Goal: Task Accomplishment & Management: Use online tool/utility

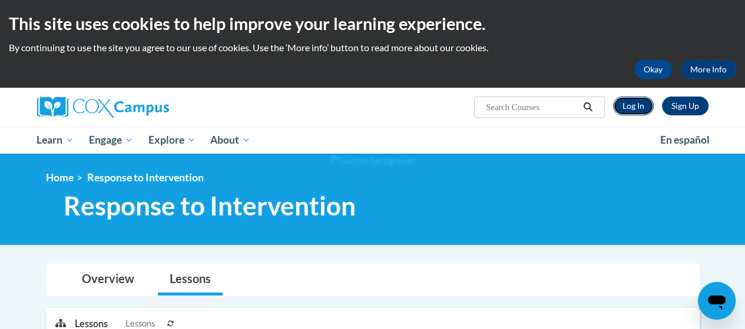
click at [637, 106] on link "Log In" at bounding box center [633, 106] width 41 height 19
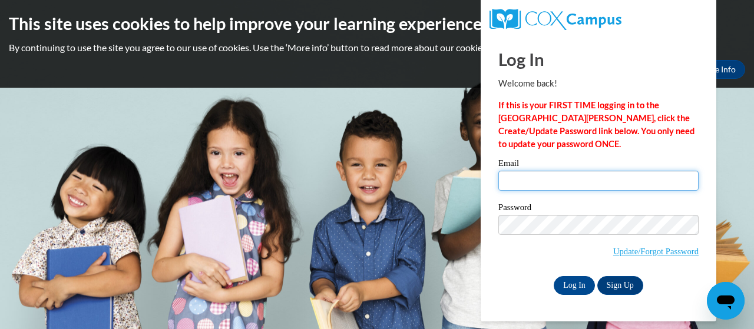
type input "[EMAIL_ADDRESS][DOMAIN_NAME]"
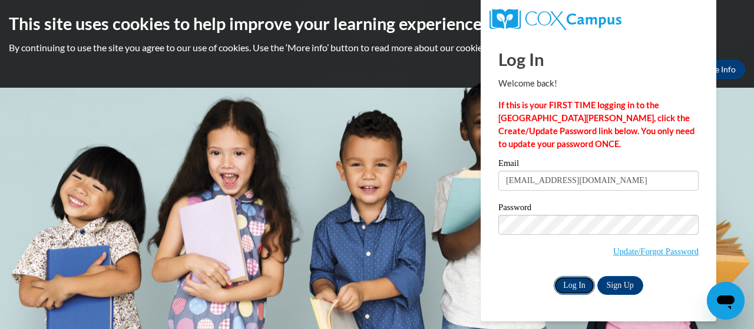
click at [582, 285] on input "Log In" at bounding box center [574, 285] width 41 height 19
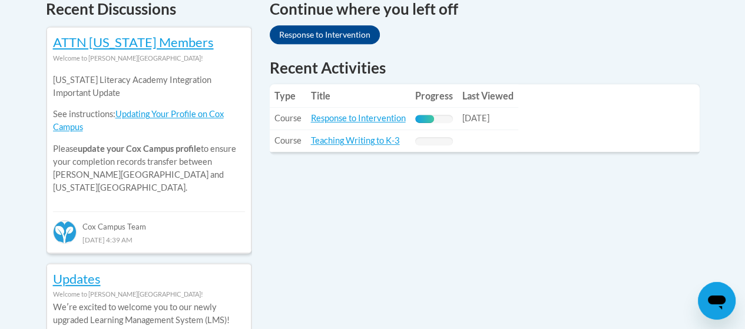
scroll to position [530, 0]
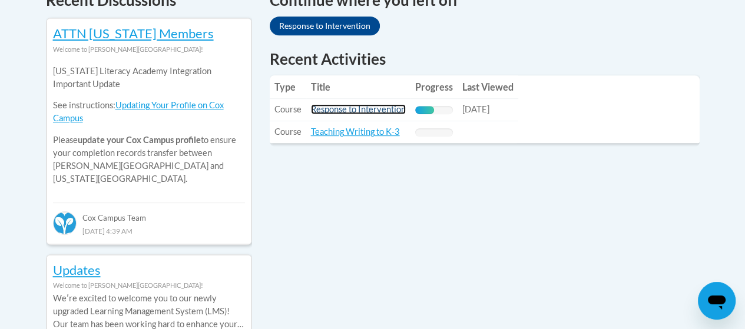
click at [323, 110] on link "Response to Intervention" at bounding box center [358, 109] width 95 height 10
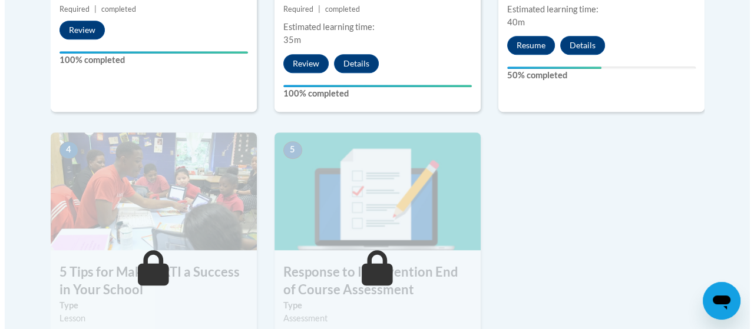
scroll to position [589, 0]
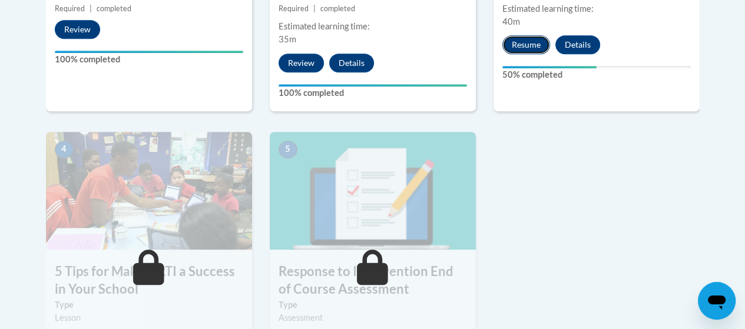
click at [537, 42] on button "Resume" at bounding box center [526, 44] width 48 height 19
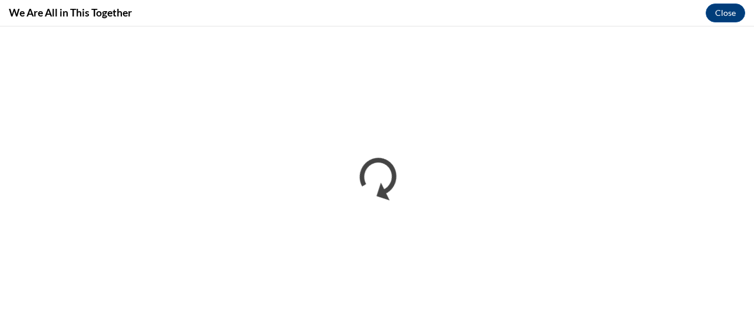
scroll to position [0, 0]
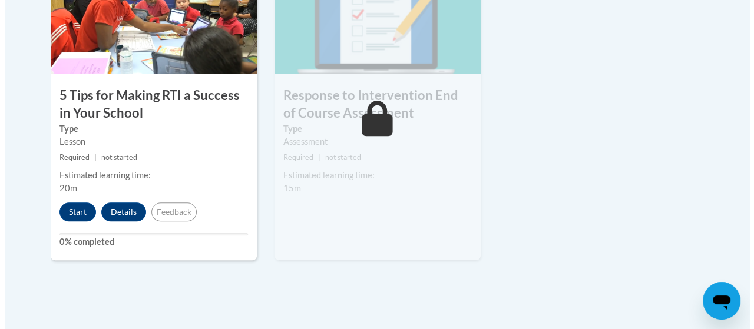
scroll to position [766, 0]
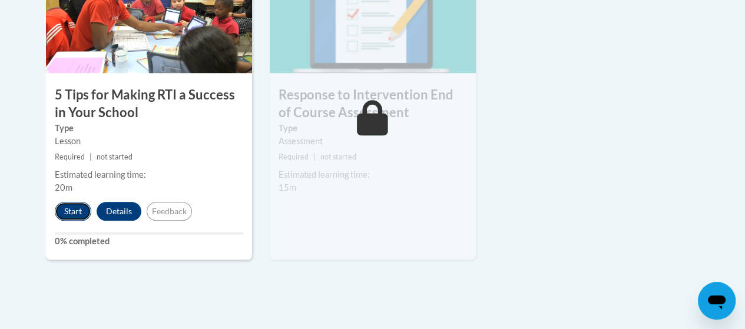
click at [65, 203] on button "Start" at bounding box center [73, 211] width 37 height 19
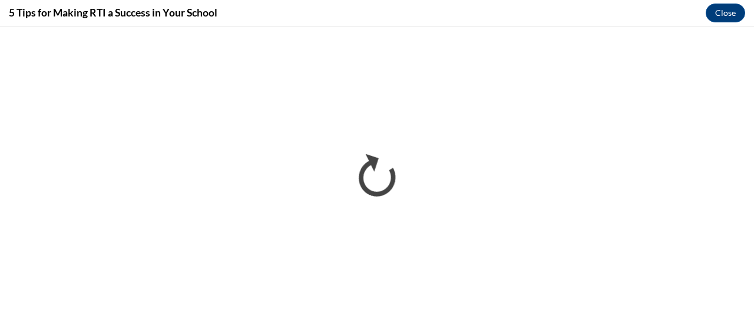
scroll to position [0, 0]
